Goal: Navigation & Orientation: Find specific page/section

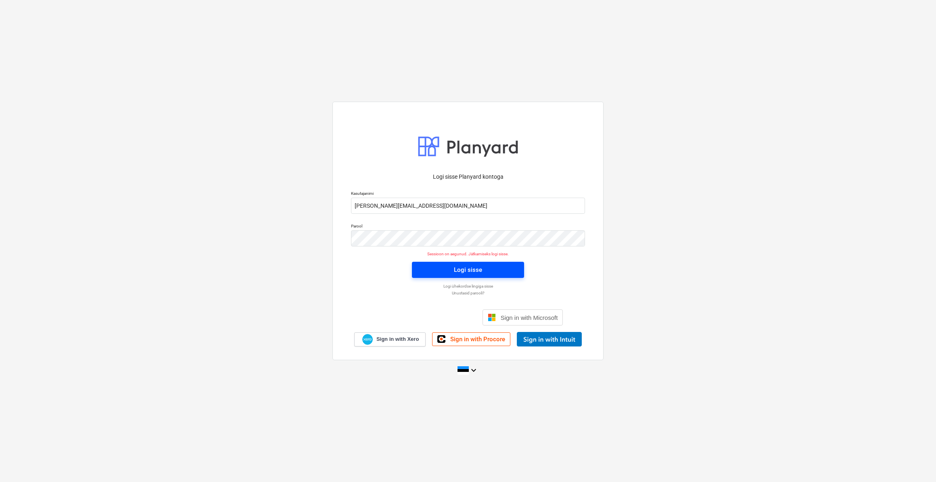
click at [491, 271] on span "Logi sisse" at bounding box center [467, 270] width 93 height 10
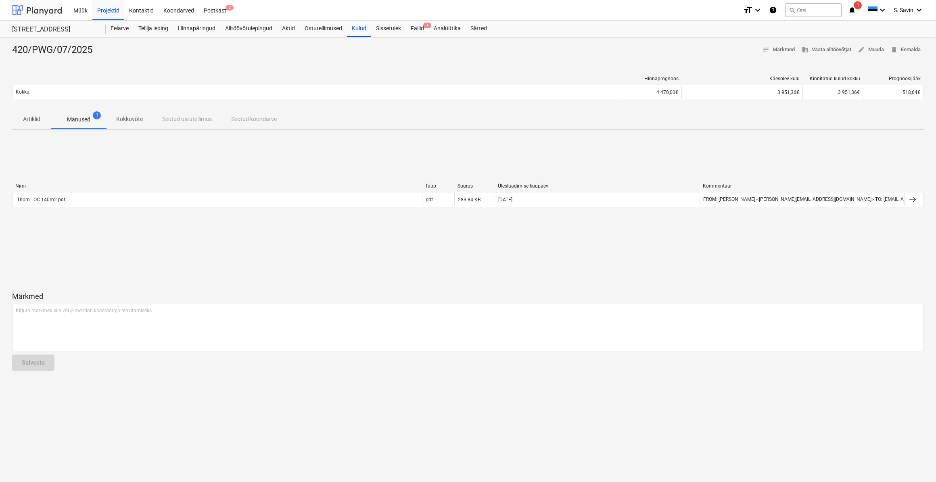
click at [48, 6] on div at bounding box center [37, 10] width 50 height 20
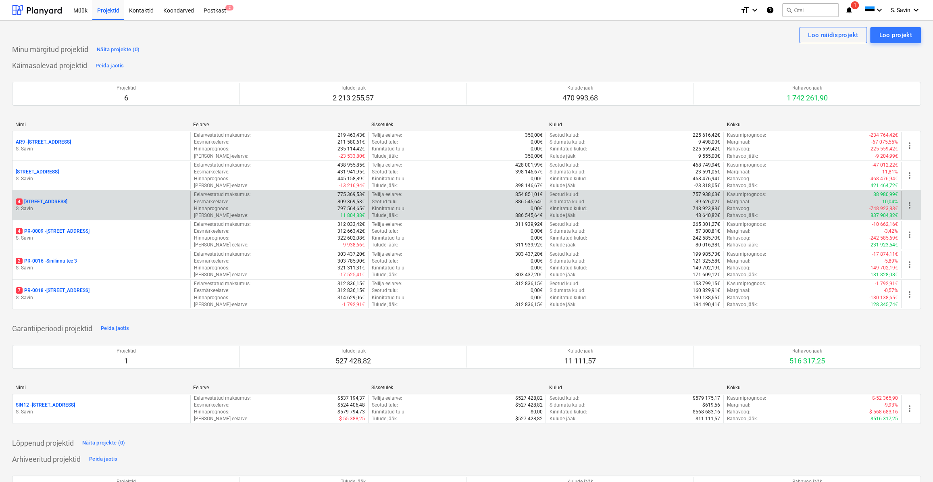
click at [180, 201] on div "4 [STREET_ADDRESS]" at bounding box center [101, 201] width 171 height 7
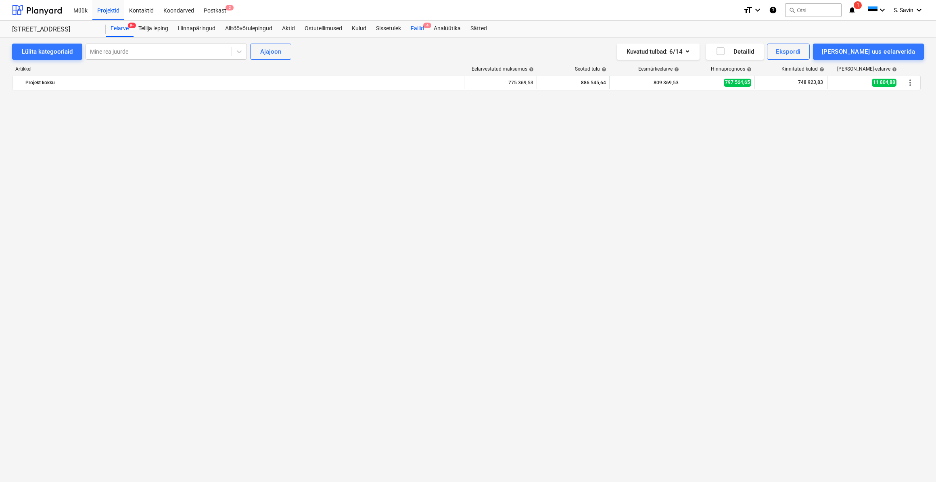
scroll to position [1698, 0]
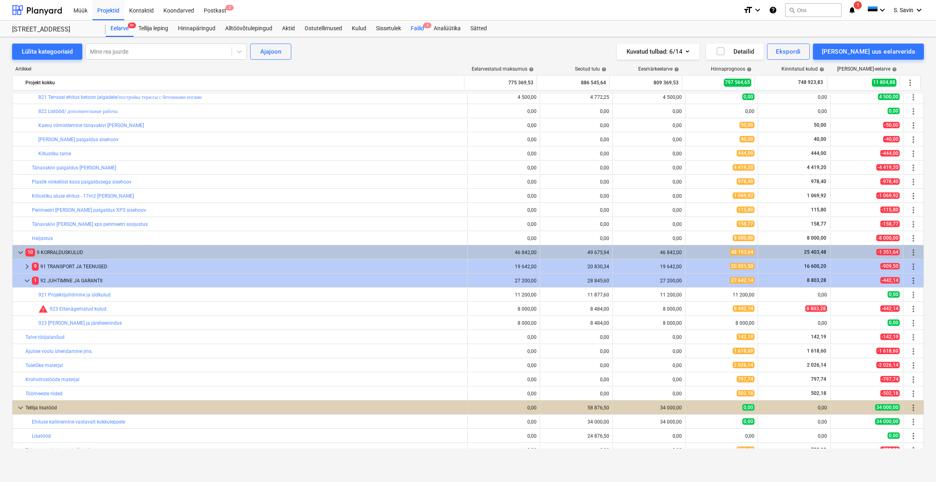
click at [421, 33] on div "Failid 4" at bounding box center [417, 29] width 23 height 16
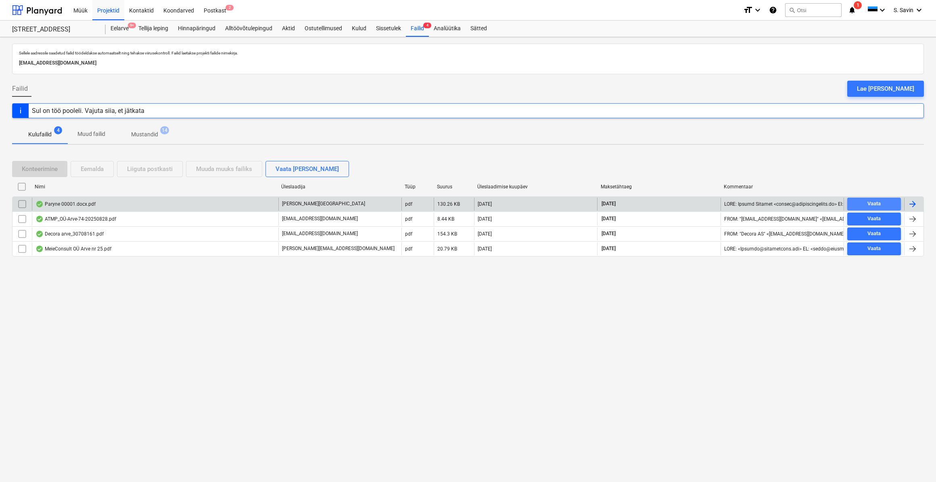
click at [873, 200] on div "Vaata" at bounding box center [873, 203] width 13 height 9
click at [44, 15] on div at bounding box center [37, 10] width 50 height 20
